Goal: Task Accomplishment & Management: Complete application form

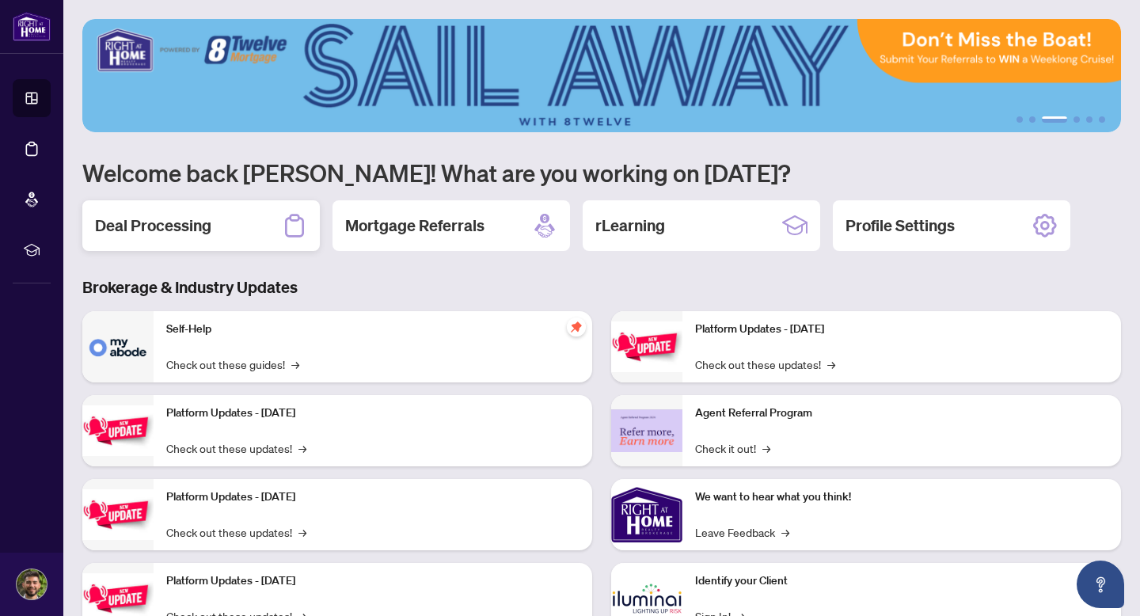
click at [244, 230] on div "Deal Processing" at bounding box center [201, 225] width 238 height 51
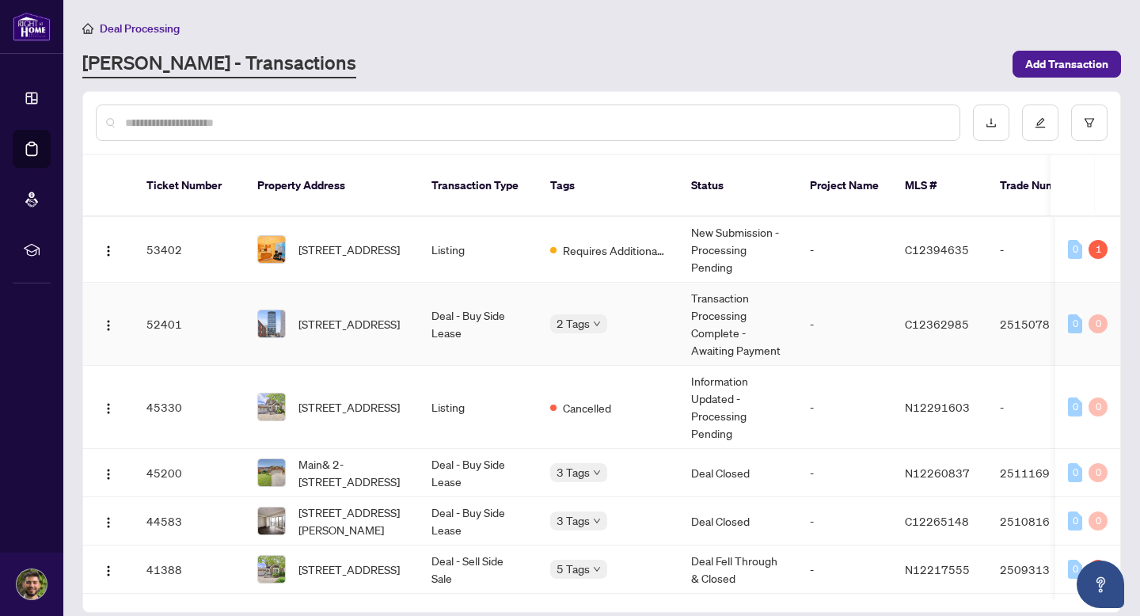
scroll to position [2, 0]
click at [236, 338] on td "52401" at bounding box center [189, 322] width 111 height 83
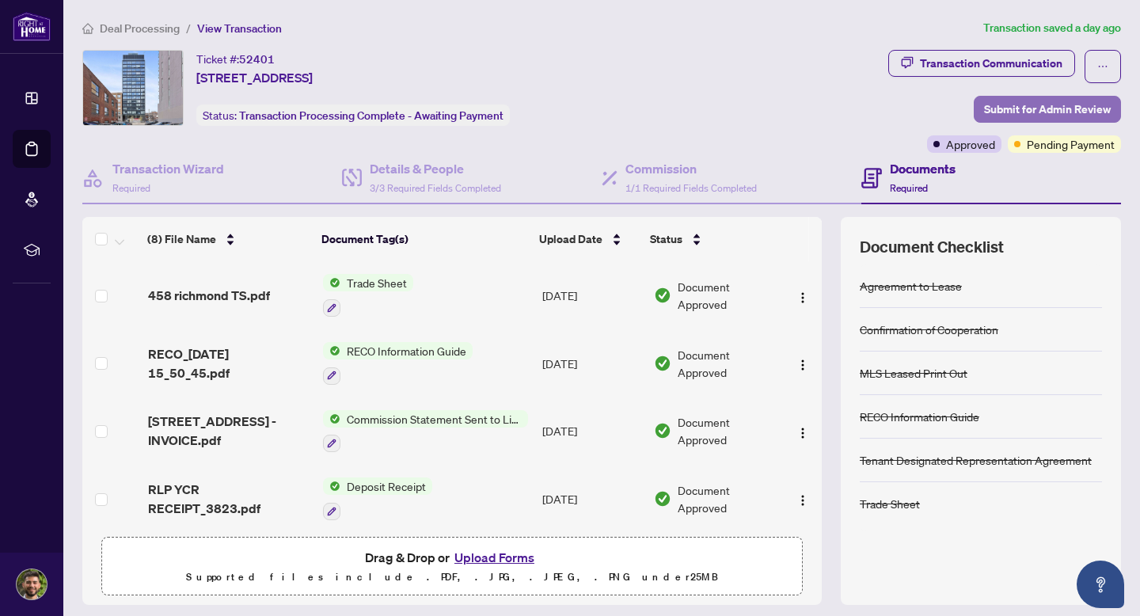
click at [1040, 114] on span "Submit for Admin Review" at bounding box center [1047, 109] width 127 height 25
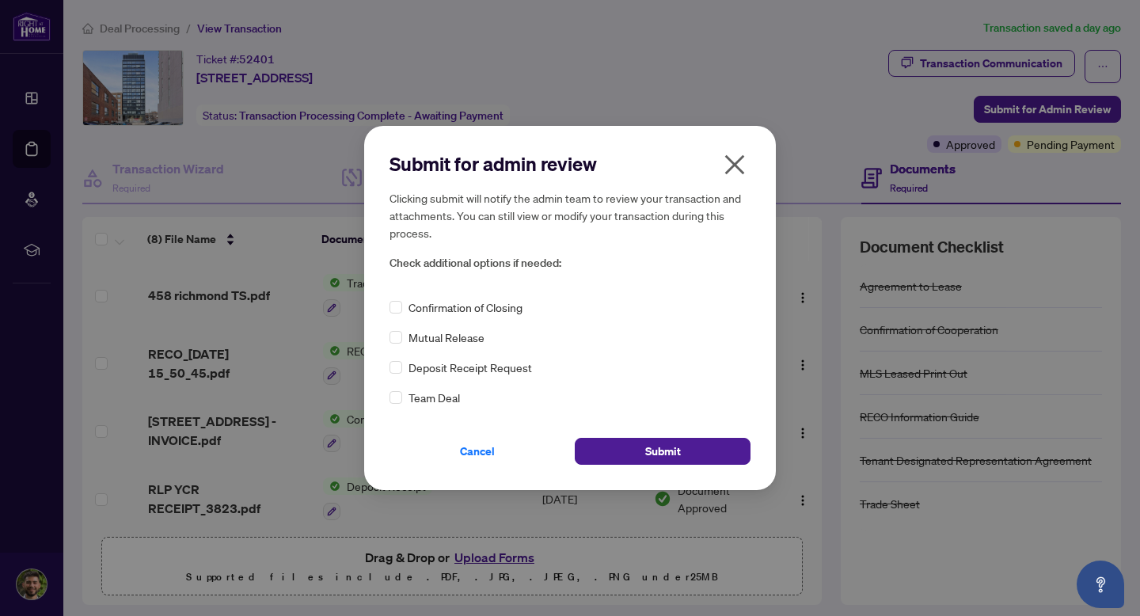
click at [433, 307] on span "Confirmation of Closing" at bounding box center [466, 306] width 114 height 17
click at [658, 446] on span "Submit" at bounding box center [663, 451] width 36 height 25
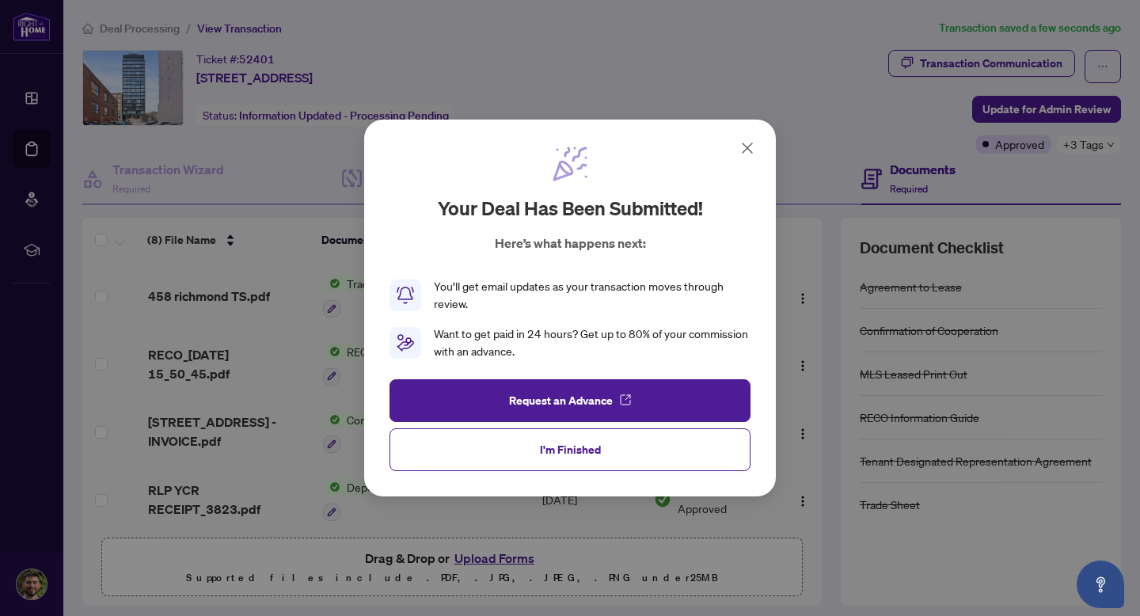
click at [750, 148] on icon at bounding box center [747, 148] width 19 height 19
